Goal: Task Accomplishment & Management: Use online tool/utility

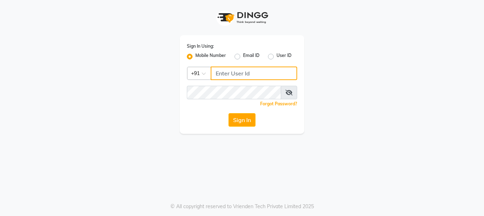
type input "9156651369"
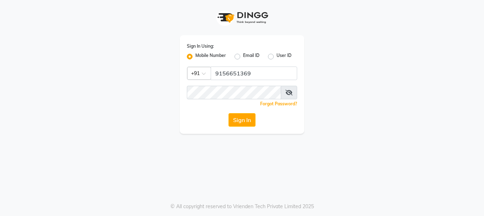
click at [287, 93] on icon at bounding box center [289, 93] width 7 height 6
click at [249, 114] on button "Sign In" at bounding box center [242, 120] width 27 height 14
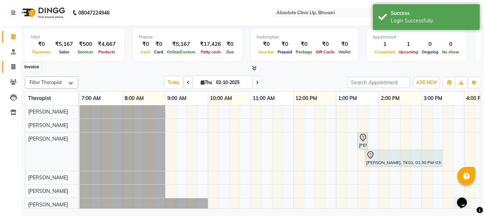
click at [15, 67] on icon at bounding box center [13, 66] width 4 height 5
select select "4706"
select select "service"
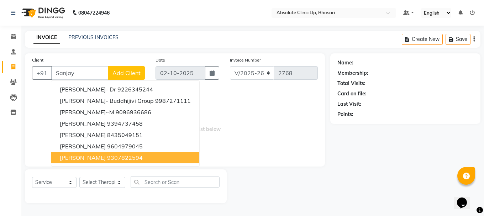
click at [107, 160] on ngb-highlight "9307822594" at bounding box center [125, 157] width 36 height 7
type input "9307822594"
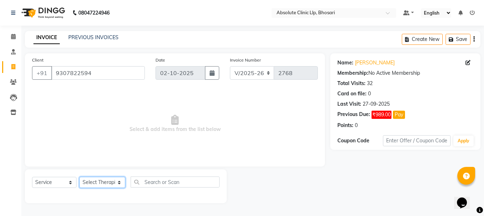
click at [98, 186] on select "Select Therapist [PERSON_NAME] [PERSON_NAME] [PERSON_NAME] [PERSON_NAME] [PERSO…" at bounding box center [102, 182] width 46 height 11
select select "27983"
click at [79, 177] on select "Select Therapist [PERSON_NAME] [PERSON_NAME] [PERSON_NAME] [PERSON_NAME] [PERSO…" at bounding box center [102, 182] width 46 height 11
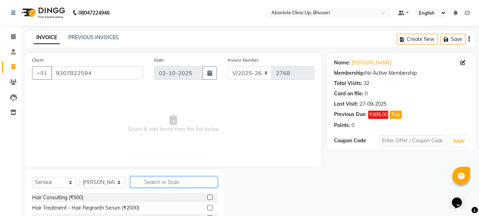
click at [166, 183] on input "text" at bounding box center [173, 182] width 87 height 11
type input "wt"
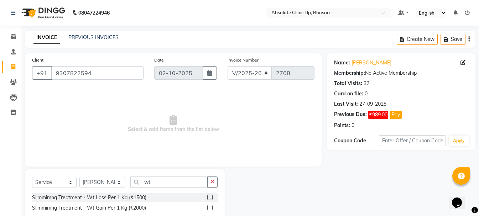
click at [208, 195] on label at bounding box center [209, 197] width 5 height 5
click at [208, 195] on input "checkbox" at bounding box center [209, 197] width 5 height 5
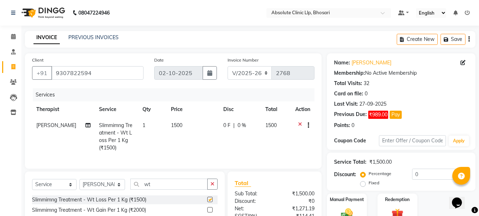
checkbox input "false"
click at [434, 176] on input "0" at bounding box center [440, 174] width 56 height 11
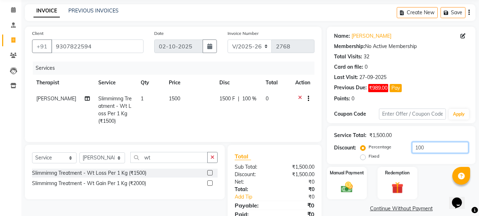
scroll to position [61, 0]
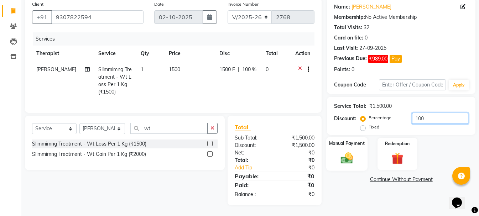
type input "100"
click at [352, 163] on div "Manual Payment" at bounding box center [346, 154] width 41 height 34
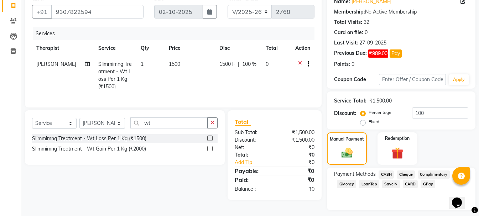
click at [390, 174] on span "CASH" at bounding box center [386, 175] width 15 height 8
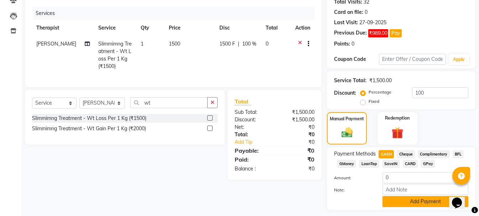
scroll to position [101, 0]
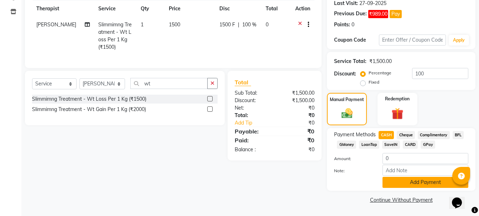
click at [417, 183] on button "Add Payment" at bounding box center [425, 182] width 86 height 11
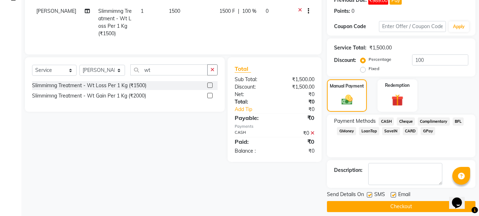
scroll to position [121, 0]
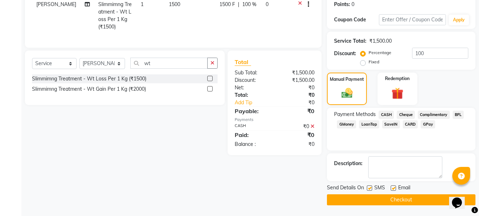
click at [413, 199] on button "Checkout" at bounding box center [401, 199] width 148 height 11
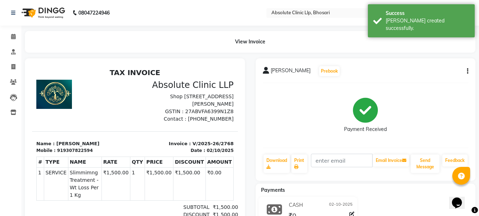
click at [42, 11] on img at bounding box center [42, 13] width 49 height 20
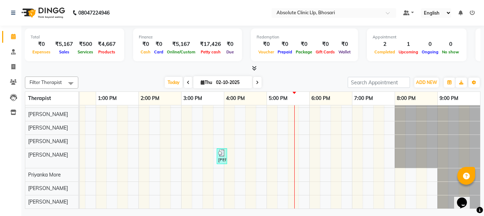
click at [473, 14] on icon at bounding box center [472, 12] width 5 height 5
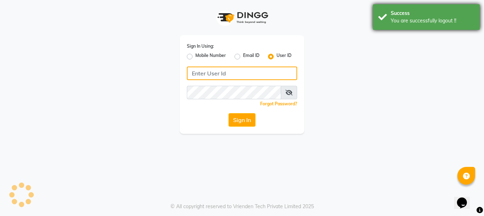
type input "9156651369"
